Goal: Task Accomplishment & Management: Manage account settings

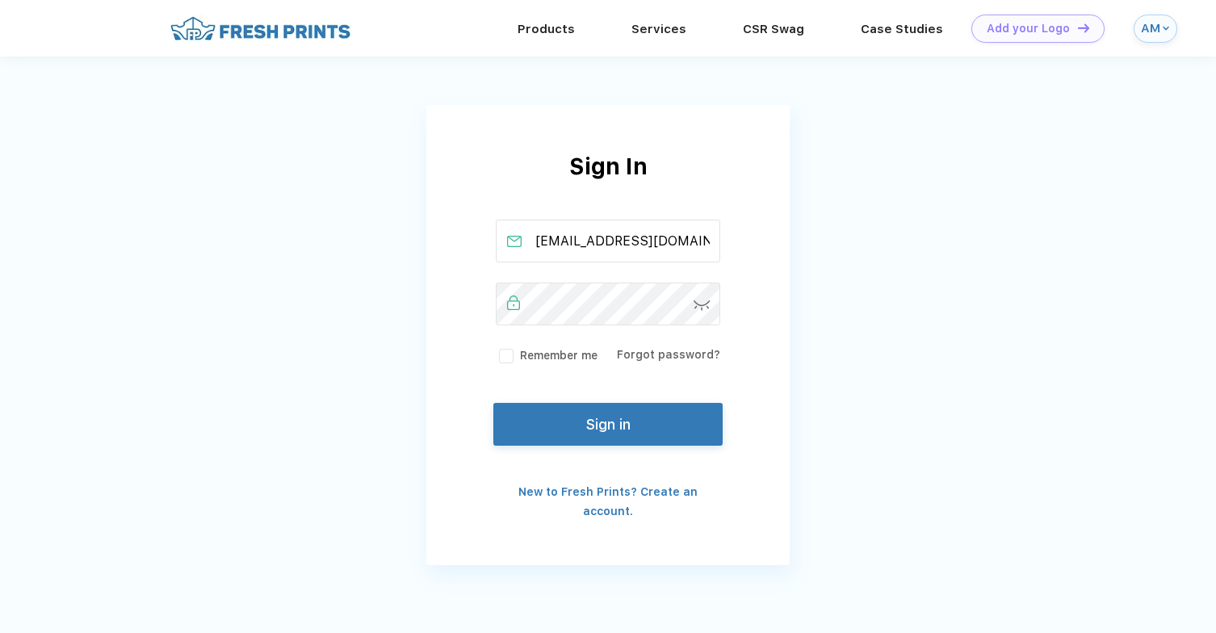
click at [559, 361] on label "Remember me" at bounding box center [547, 355] width 102 height 17
click at [0, 0] on input "Remember me" at bounding box center [0, 0] width 0 height 0
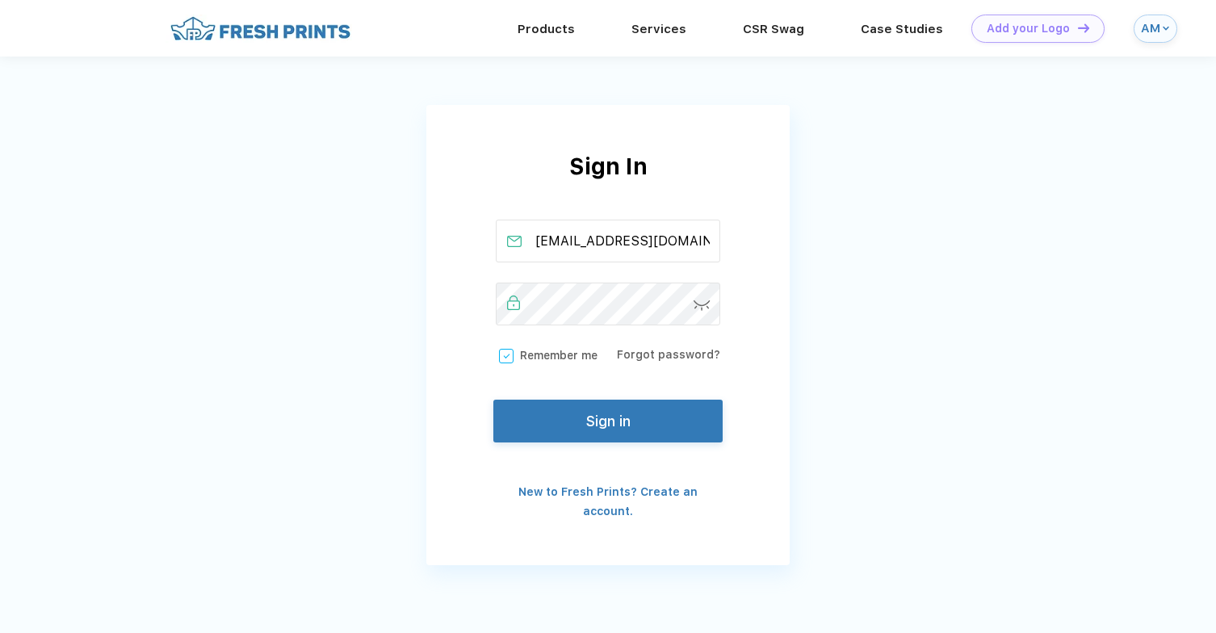
click at [566, 422] on button "Sign in" at bounding box center [607, 421] width 229 height 43
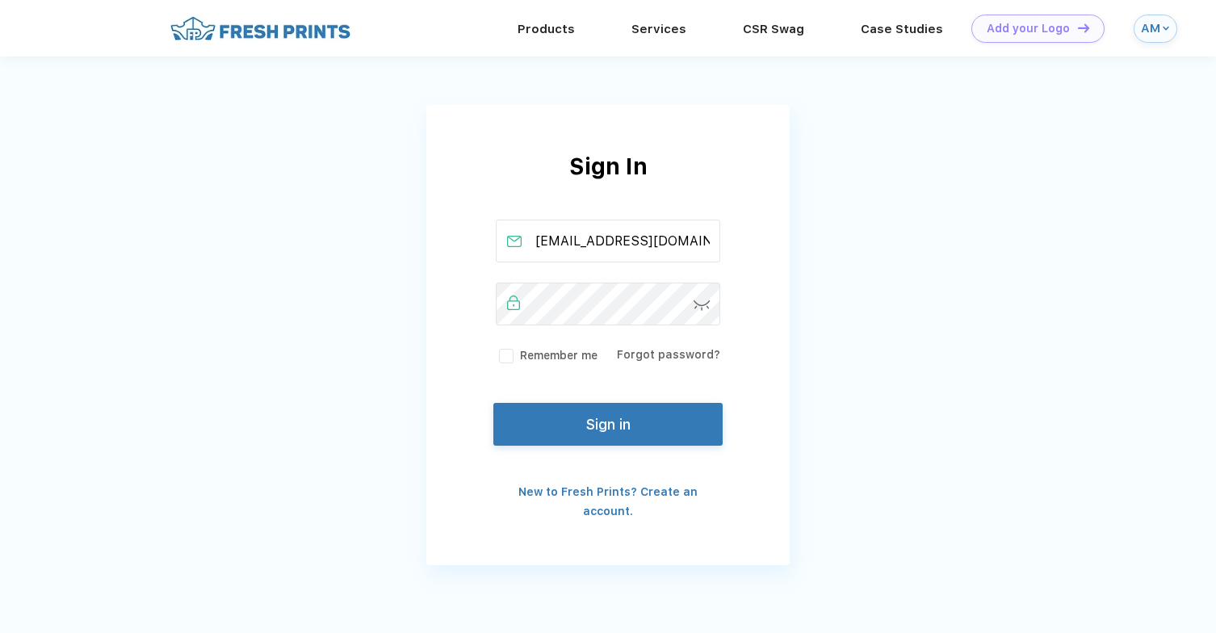
click at [553, 359] on label "Remember me" at bounding box center [547, 355] width 102 height 17
click at [0, 0] on input "Remember me" at bounding box center [0, 0] width 0 height 0
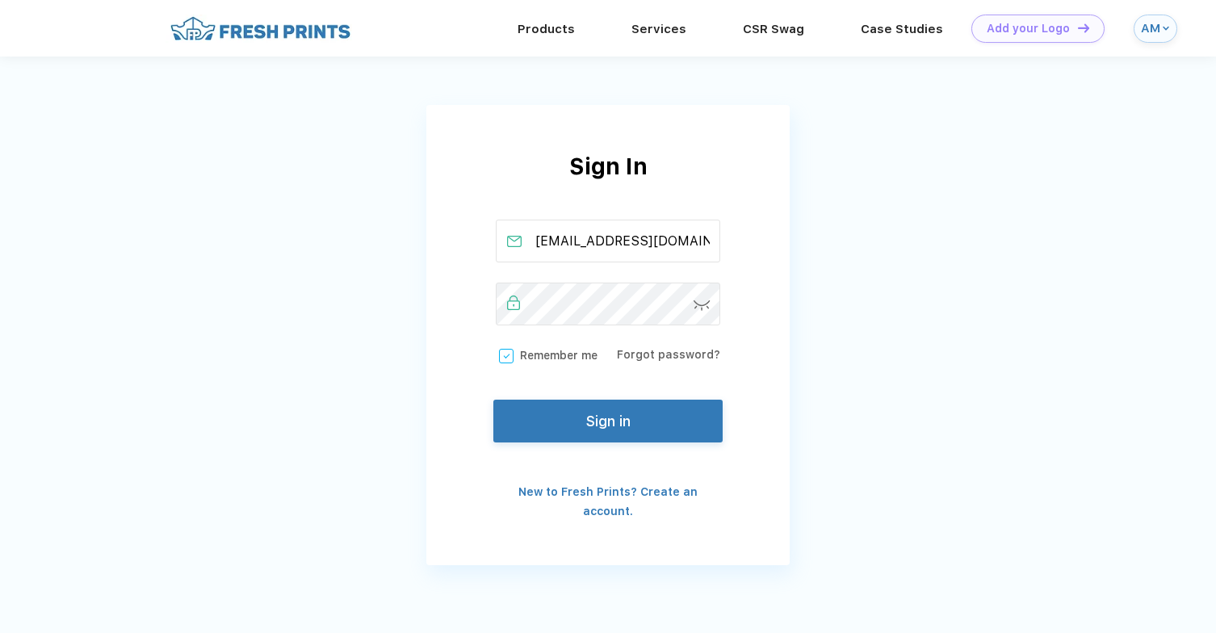
click at [560, 414] on button "Sign in" at bounding box center [607, 421] width 229 height 43
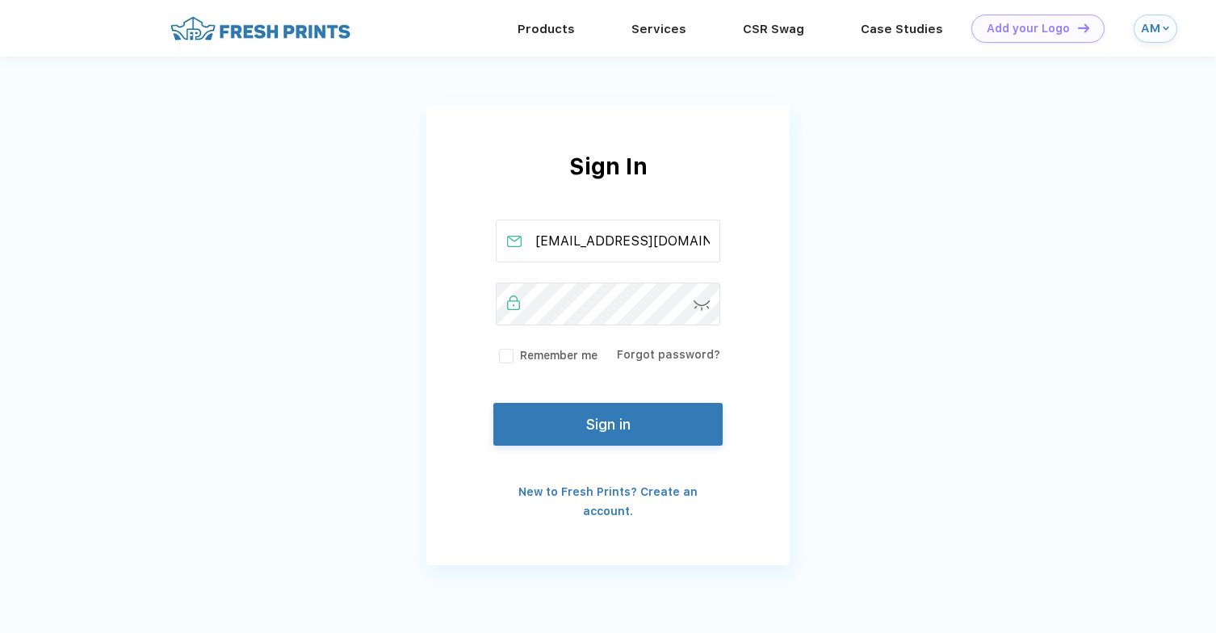
click at [556, 358] on label "Remember me" at bounding box center [547, 355] width 102 height 17
click at [0, 0] on input "Remember me" at bounding box center [0, 0] width 0 height 0
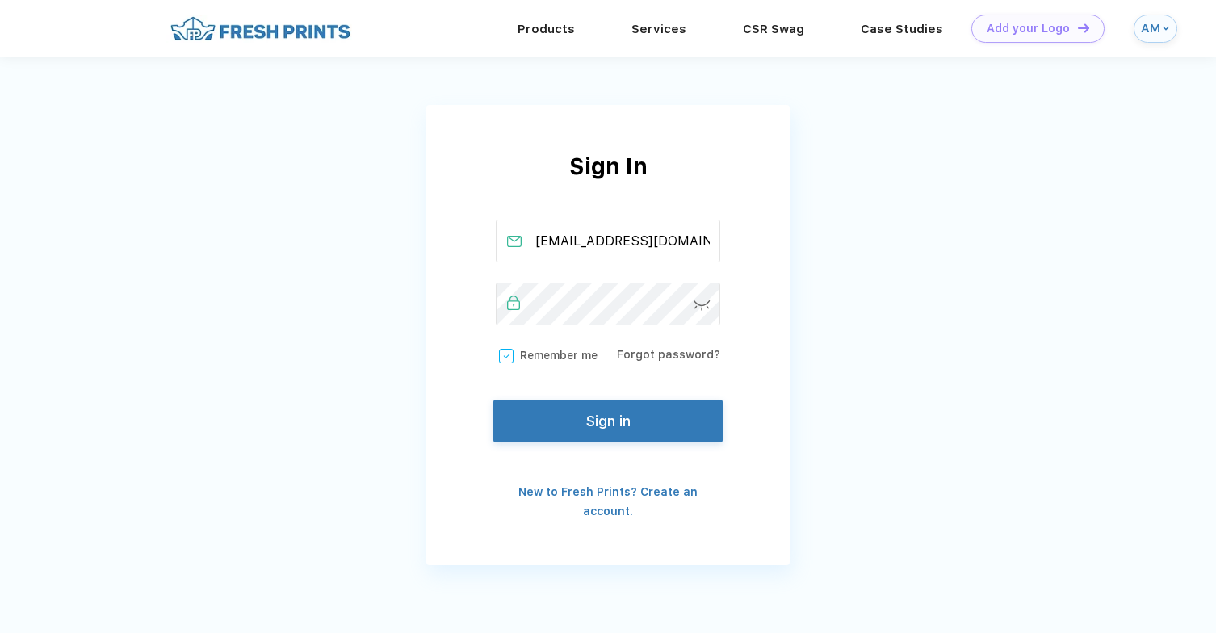
click at [586, 422] on button "Sign in" at bounding box center [607, 421] width 229 height 43
